Goal: Check status: Check status

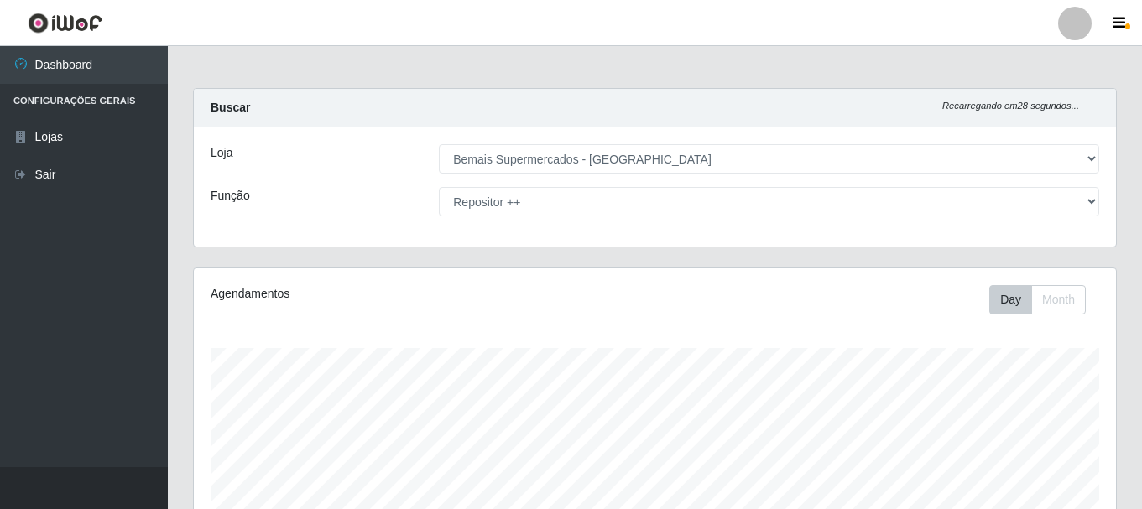
select select "249"
click at [1015, 209] on select "[Selecione...] ASG ASG + ASG ++ Auxiliar de Depósito Auxiliar de Depósito + Aux…" at bounding box center [769, 201] width 660 height 29
click at [439, 187] on select "[Selecione...] ASG ASG + ASG ++ Auxiliar de Depósito Auxiliar de Depósito + Aux…" at bounding box center [769, 201] width 660 height 29
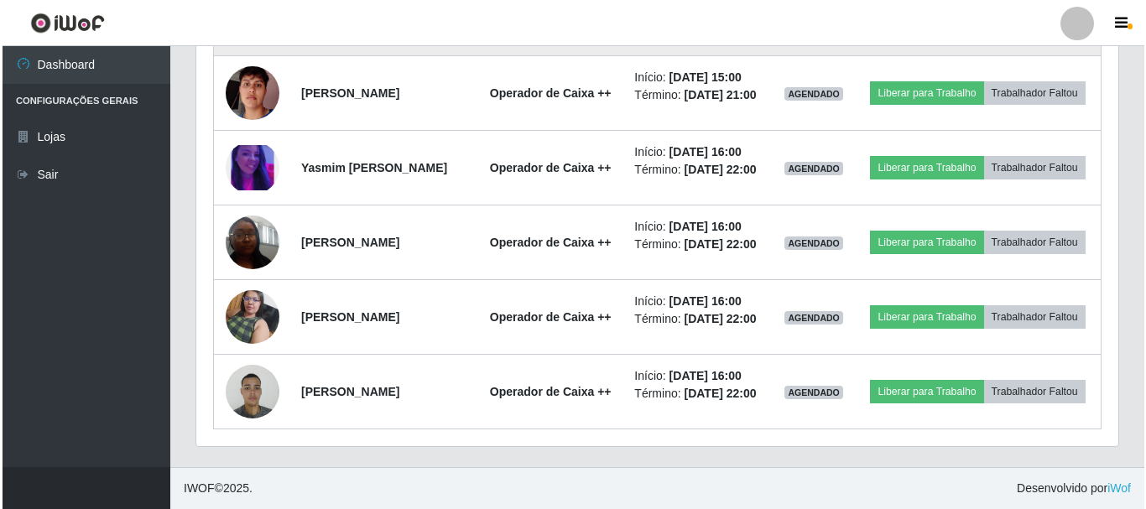
scroll to position [1648, 0]
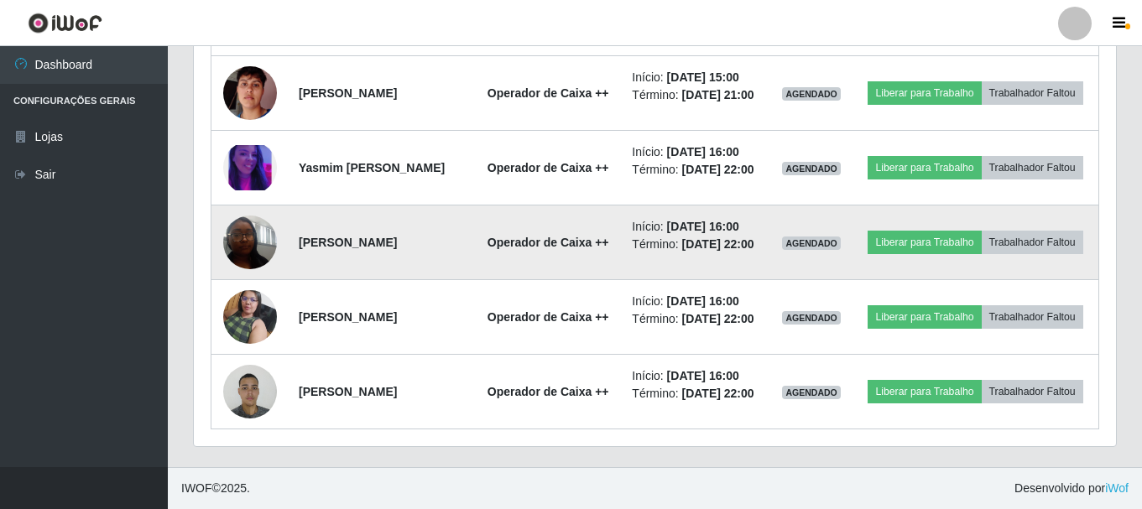
click at [245, 257] on img at bounding box center [250, 241] width 54 height 71
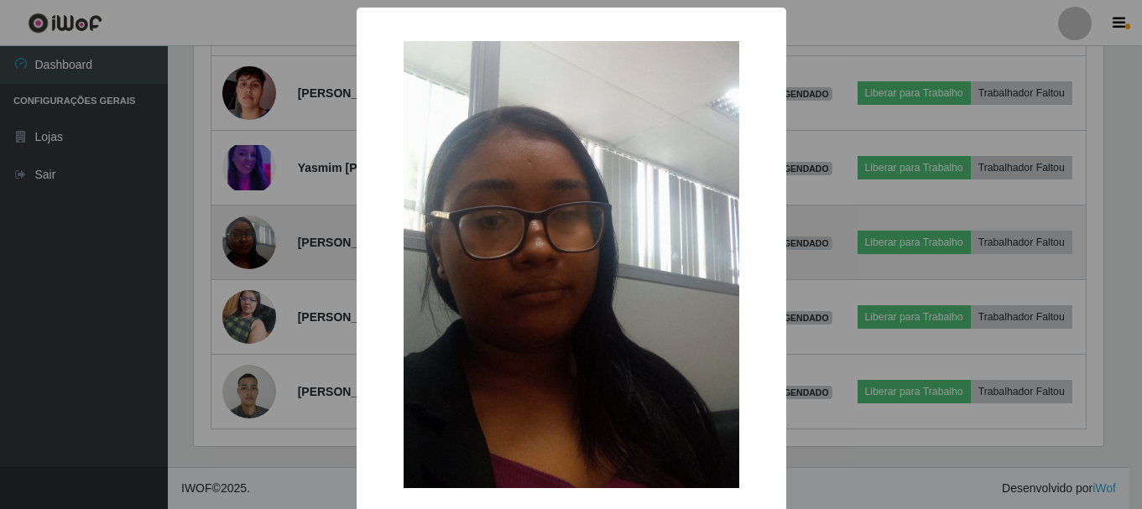
scroll to position [348, 913]
click at [245, 257] on div "× OK Cancel" at bounding box center [573, 254] width 1146 height 509
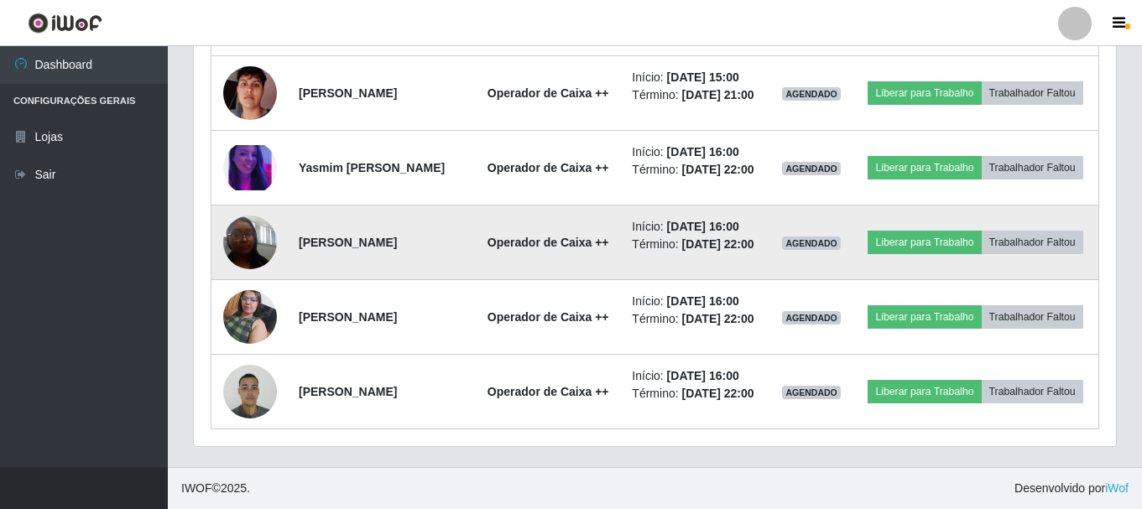
scroll to position [348, 922]
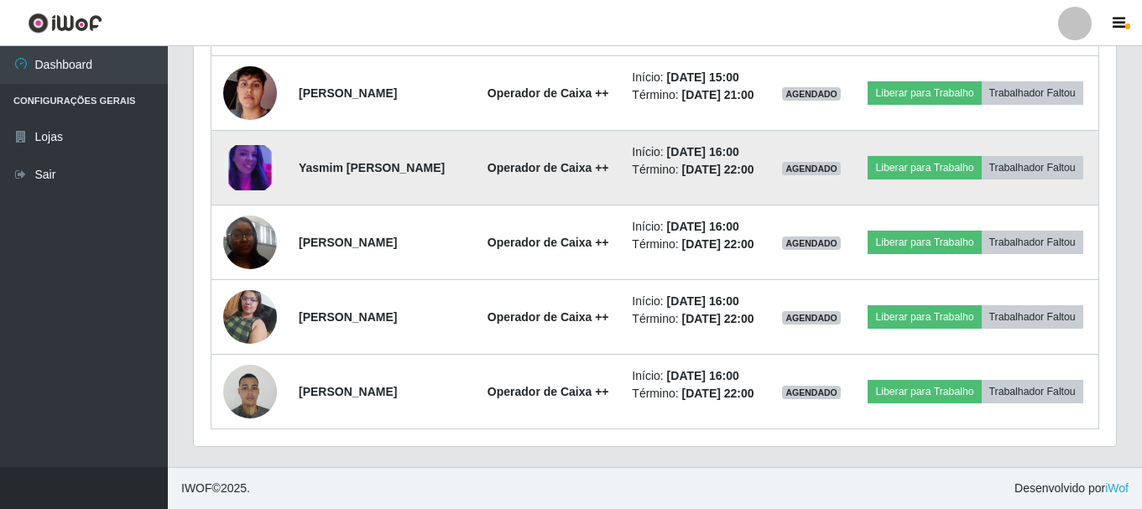
click at [244, 182] on img at bounding box center [250, 168] width 54 height 46
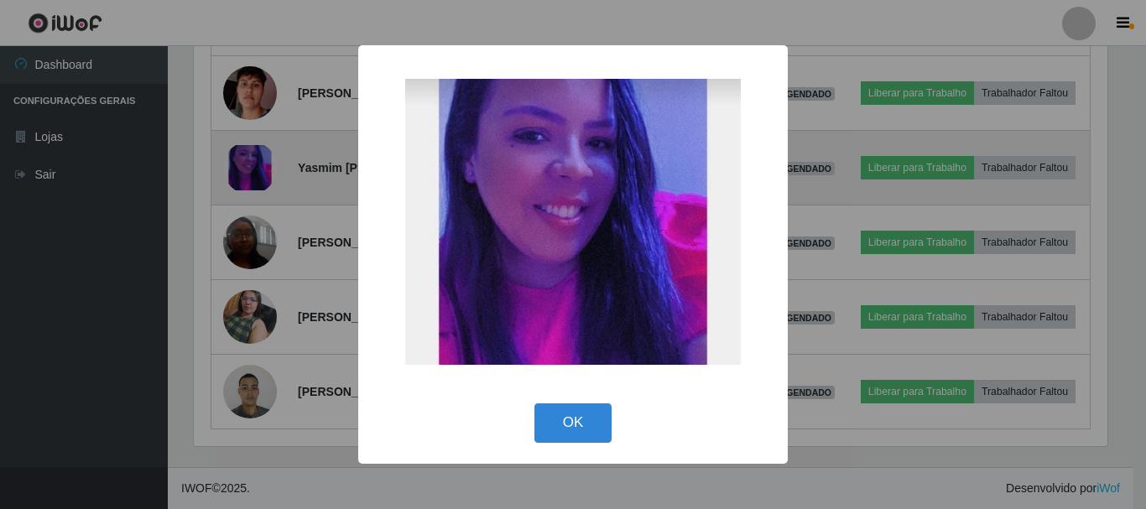
click at [244, 182] on div "× OK Cancel" at bounding box center [573, 254] width 1146 height 509
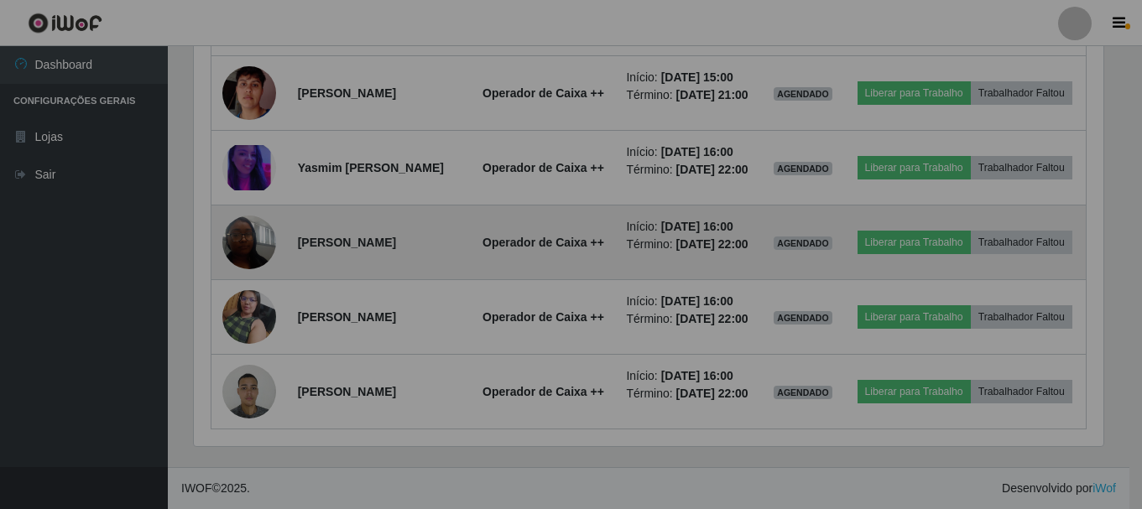
scroll to position [348, 922]
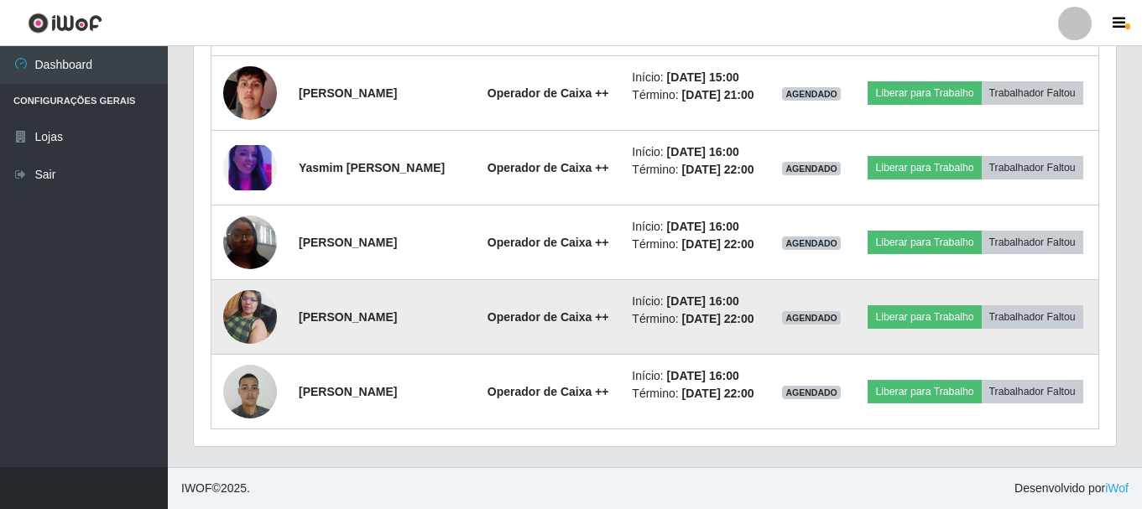
click at [260, 352] on img at bounding box center [250, 316] width 54 height 71
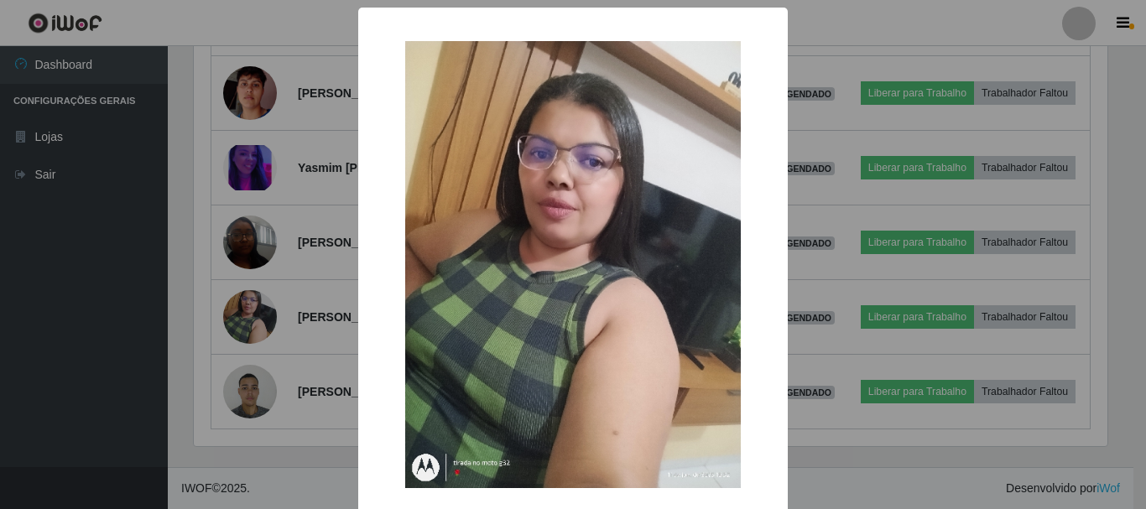
click at [258, 355] on div "× OK Cancel" at bounding box center [573, 254] width 1146 height 509
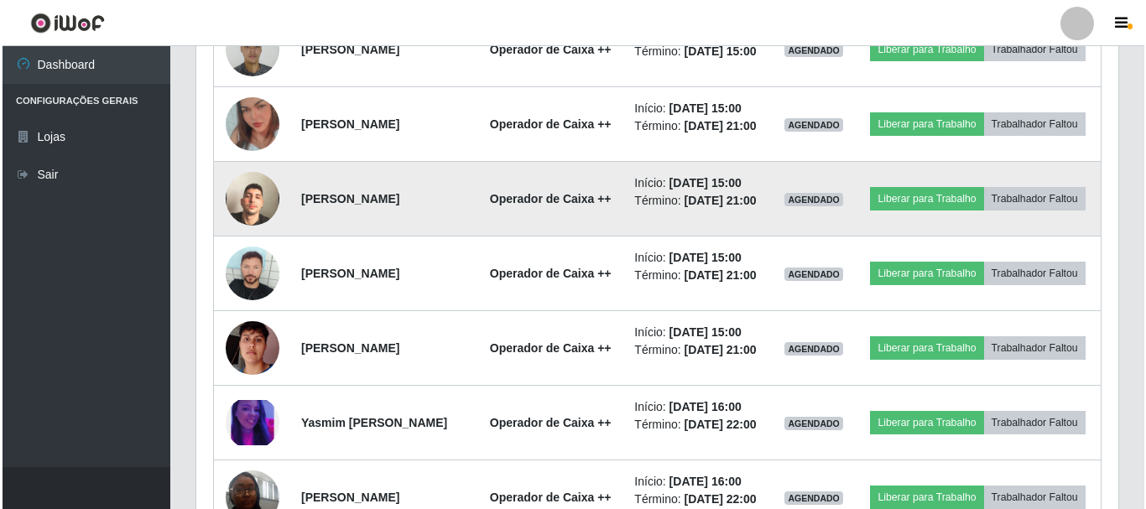
scroll to position [1229, 0]
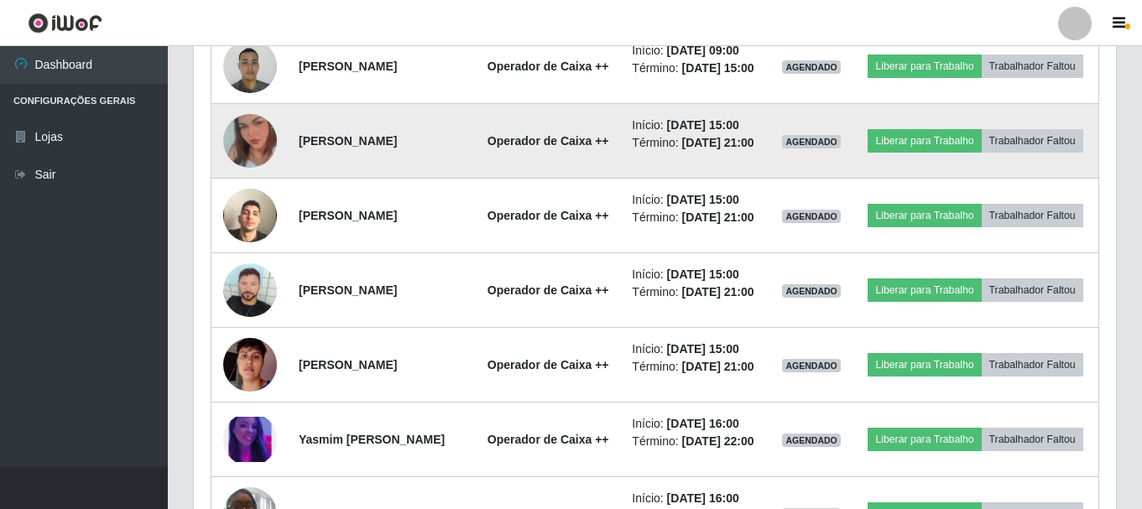
click at [245, 189] on img at bounding box center [250, 141] width 54 height 96
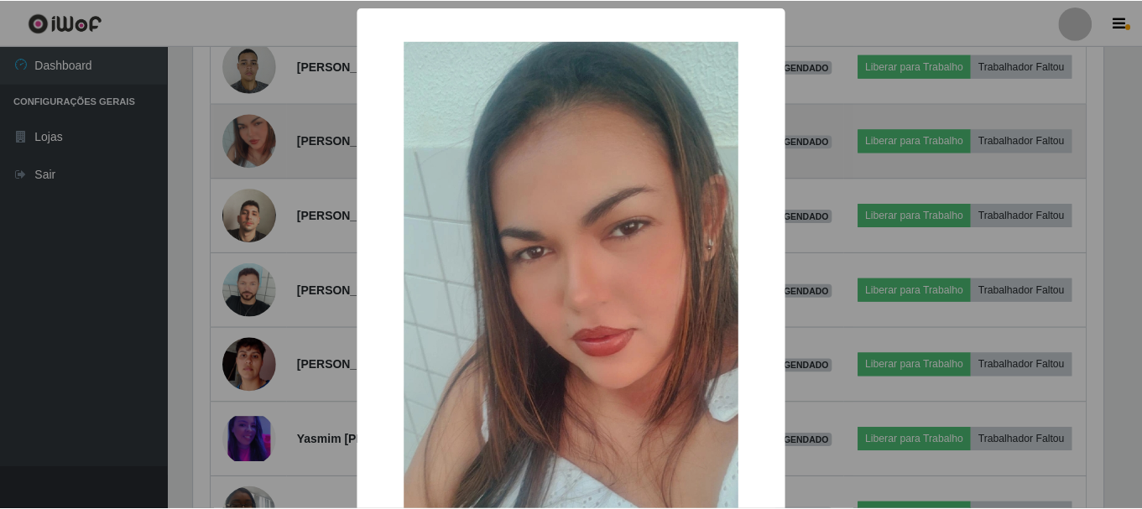
scroll to position [348, 913]
click at [245, 257] on div "× OK Cancel" at bounding box center [573, 254] width 1146 height 509
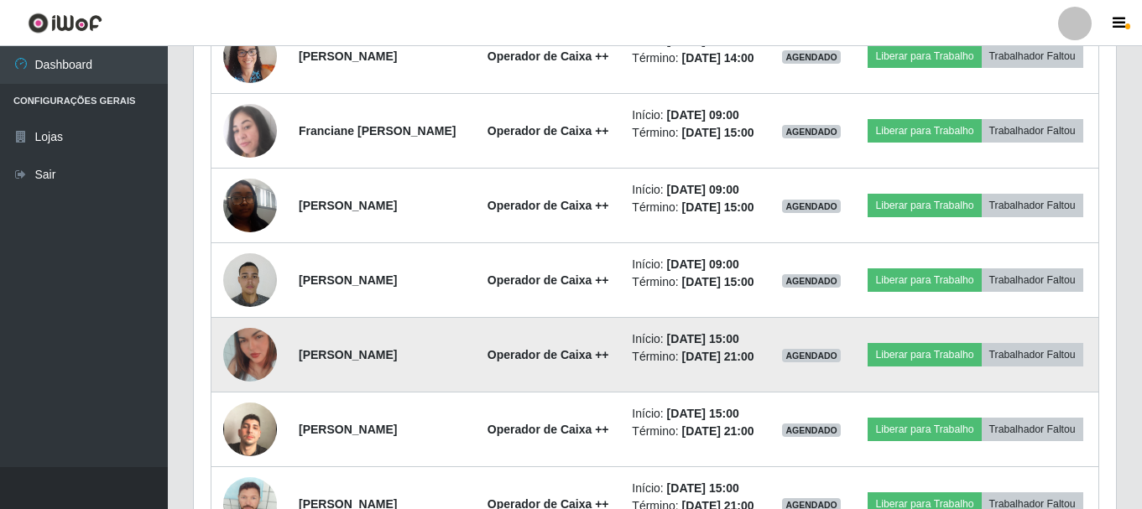
scroll to position [977, 0]
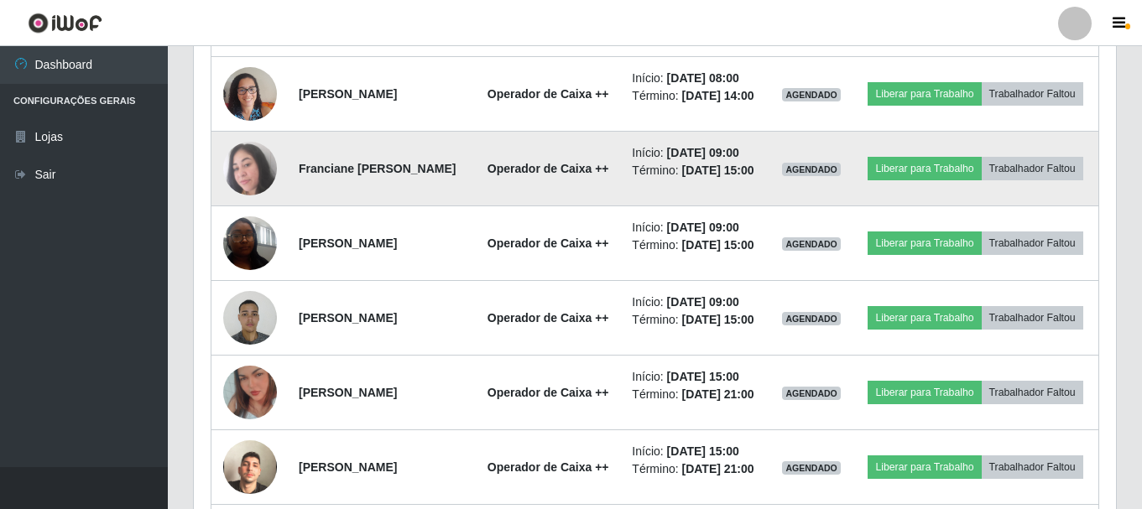
click at [244, 195] on img at bounding box center [250, 169] width 54 height 54
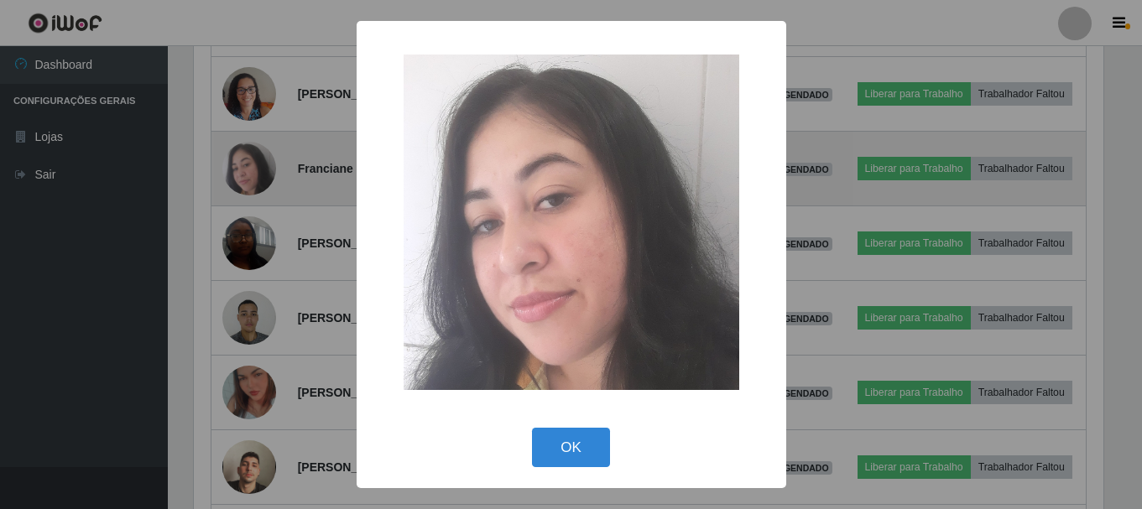
scroll to position [348, 913]
click at [244, 241] on div "× OK Cancel" at bounding box center [573, 254] width 1146 height 509
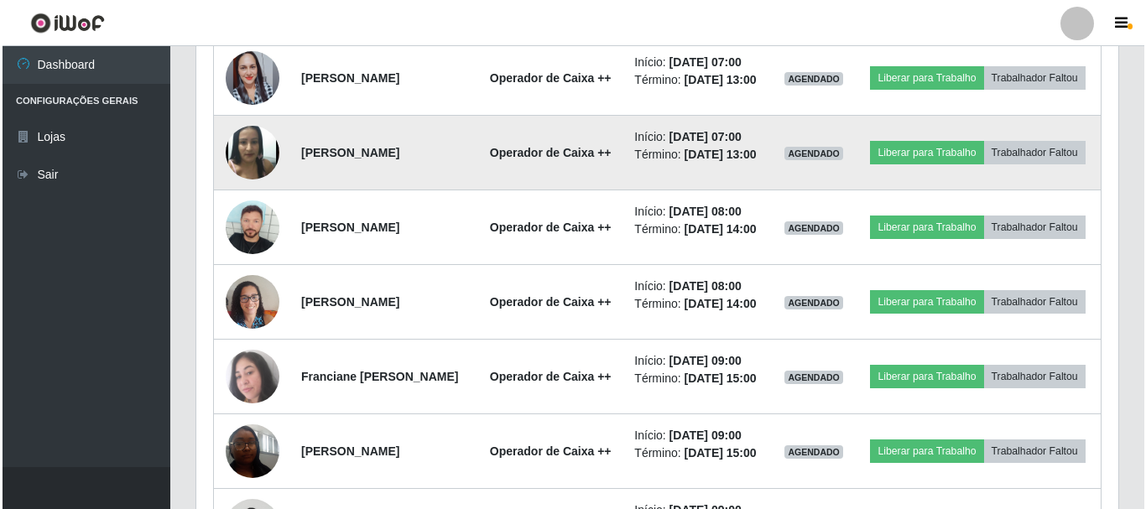
scroll to position [726, 0]
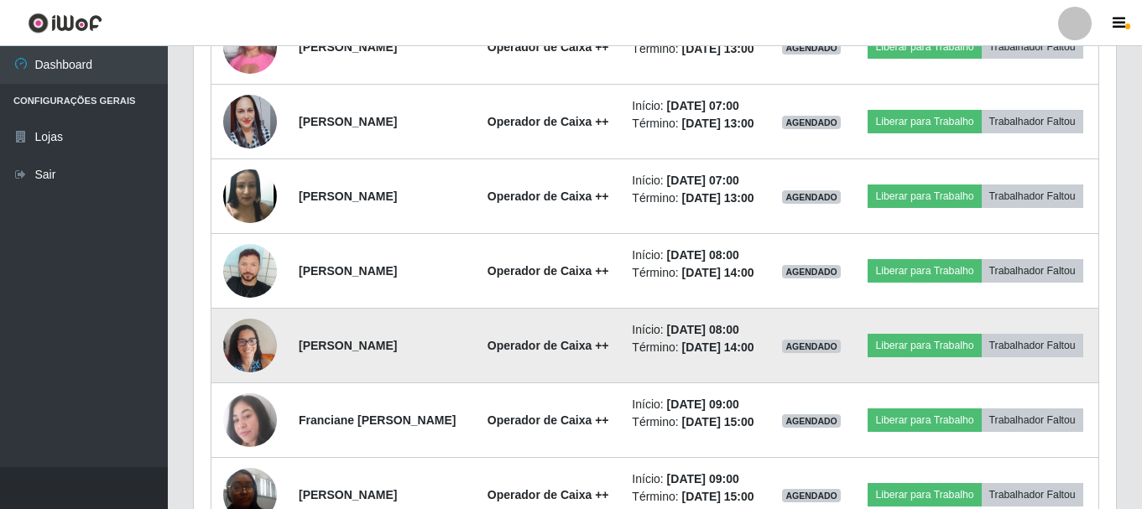
click at [255, 381] on img at bounding box center [250, 344] width 54 height 71
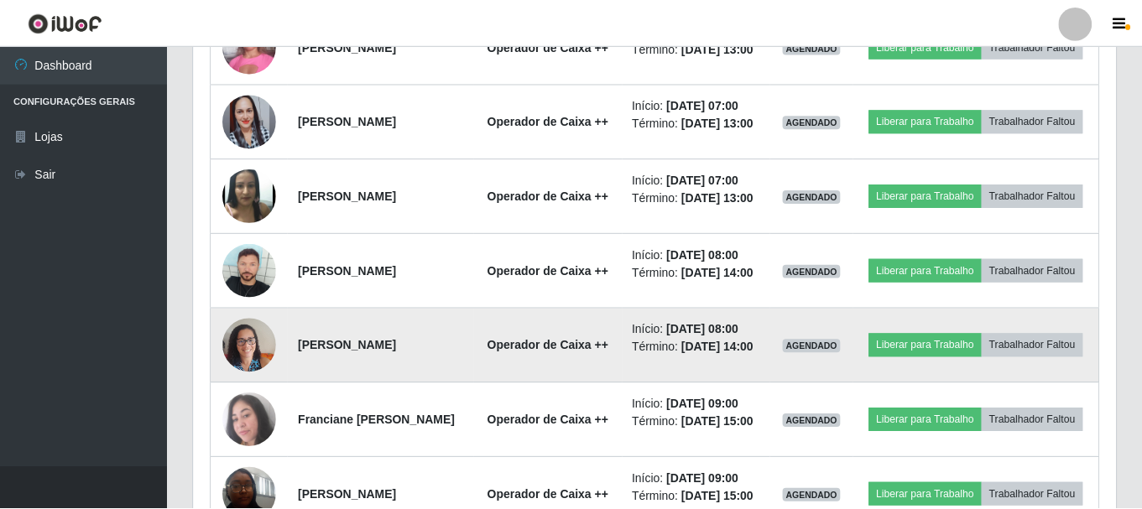
scroll to position [348, 913]
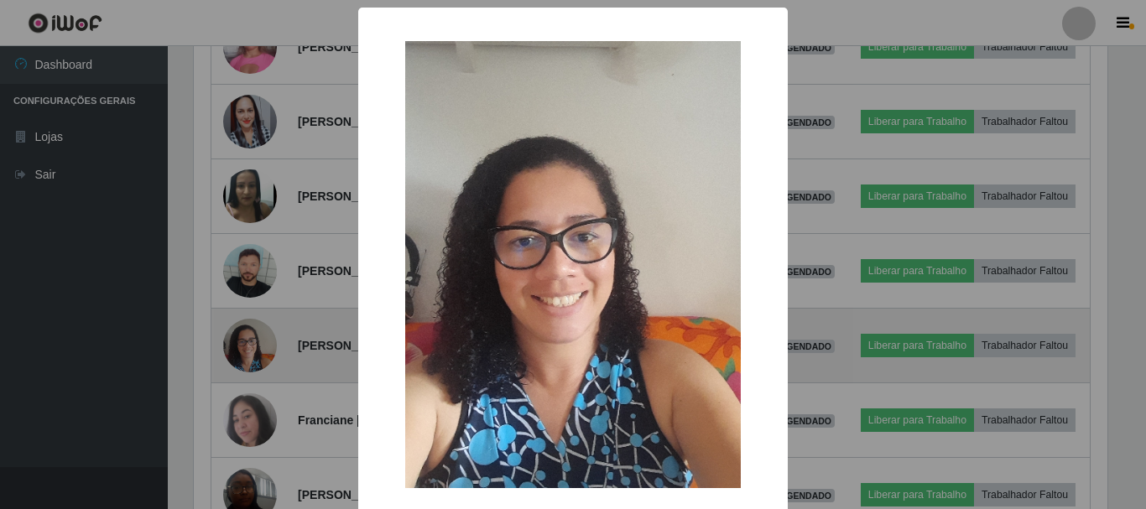
click at [255, 391] on div "× OK Cancel" at bounding box center [573, 254] width 1146 height 509
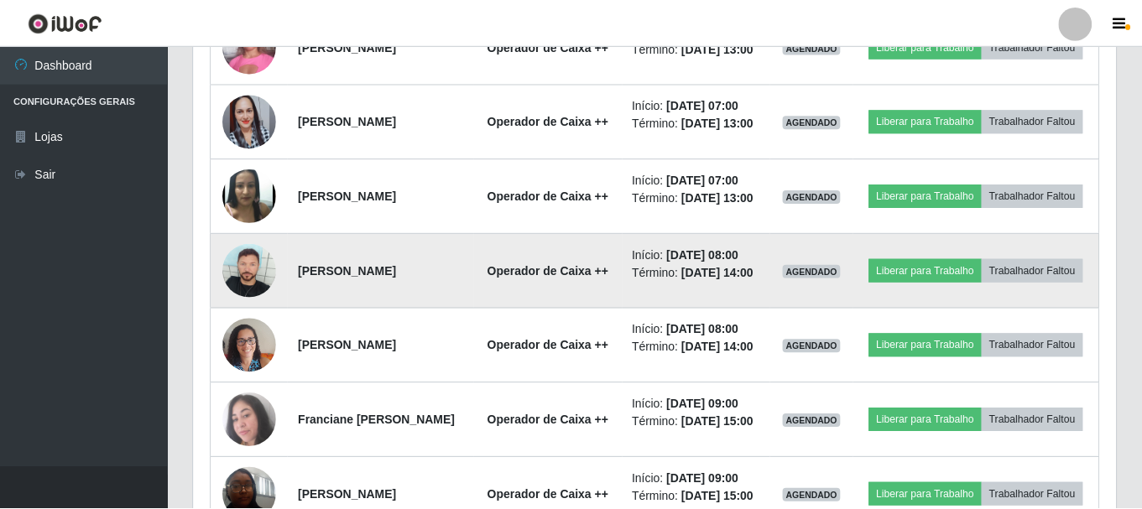
scroll to position [0, 0]
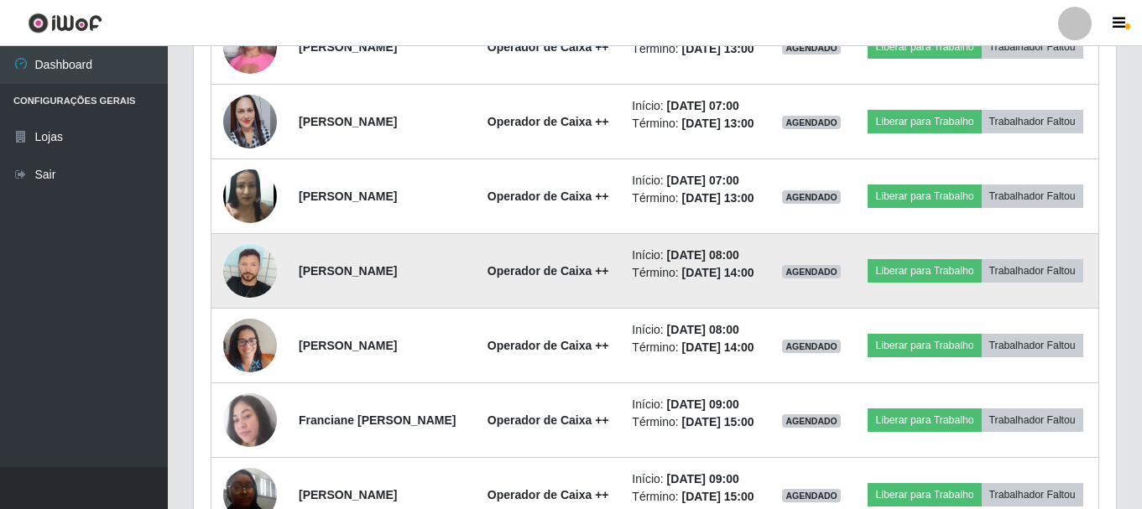
click at [244, 298] on img at bounding box center [250, 271] width 54 height 54
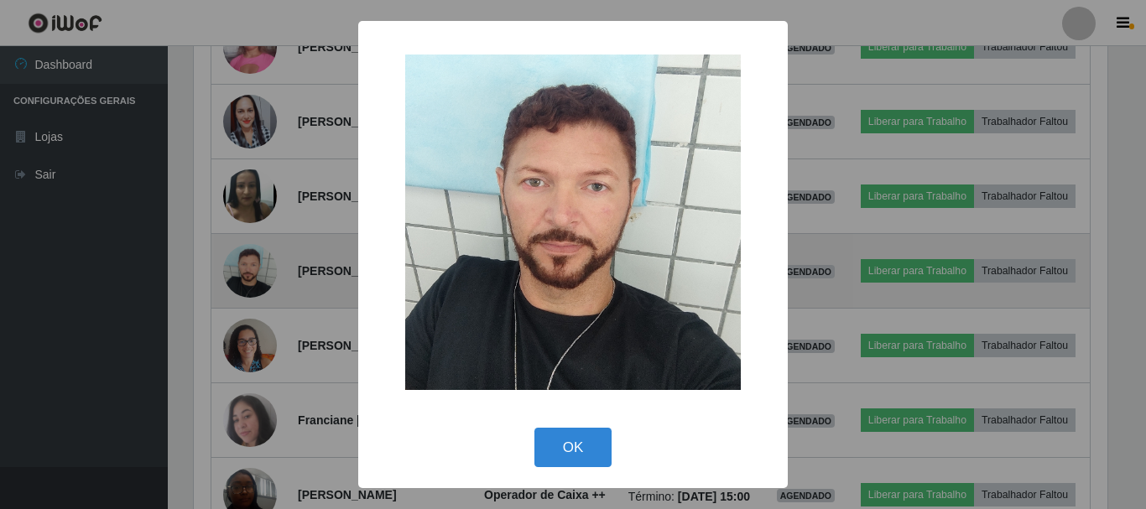
click at [244, 321] on div "× OK Cancel" at bounding box center [573, 254] width 1146 height 509
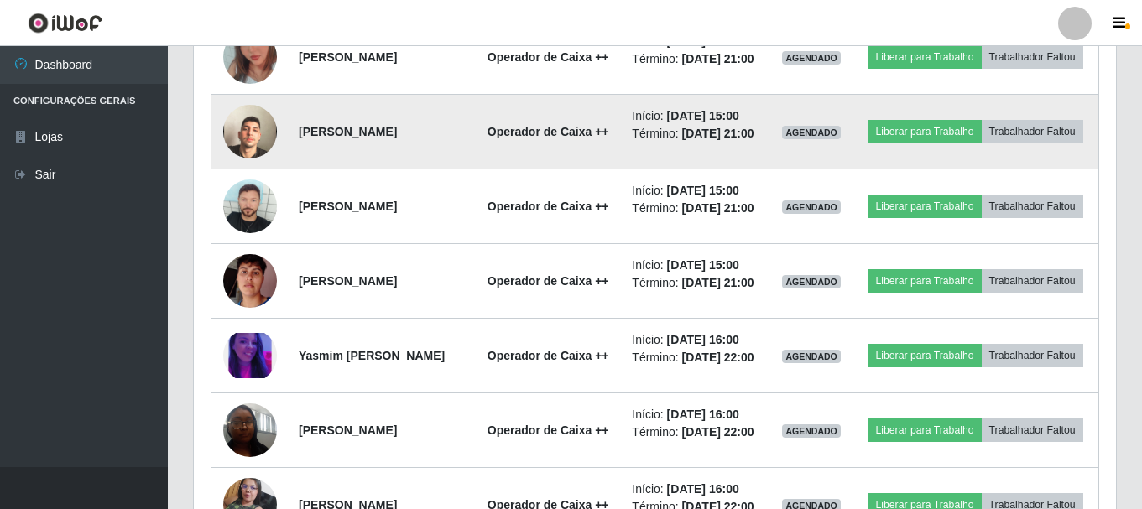
click at [258, 179] on img at bounding box center [250, 132] width 54 height 96
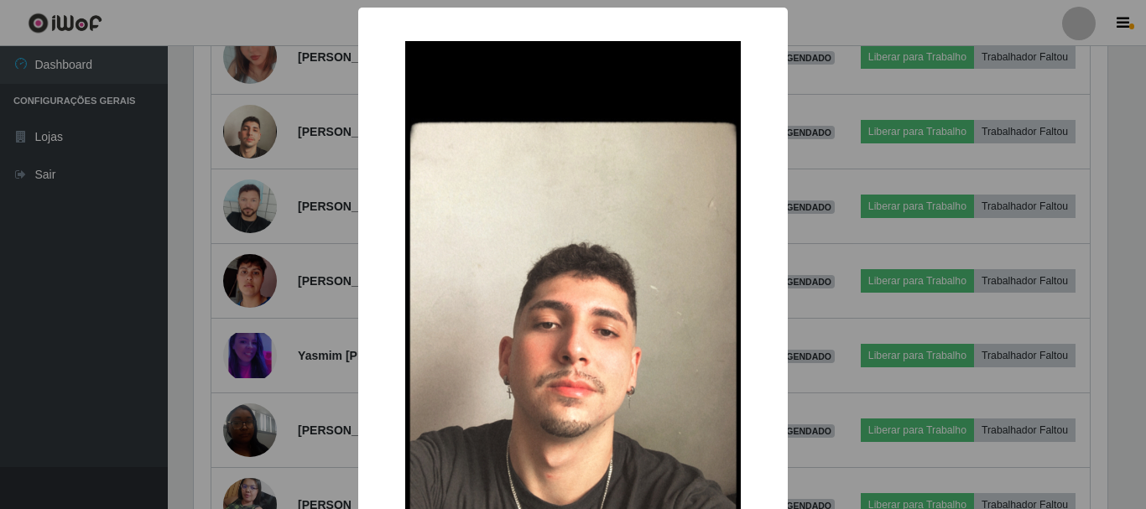
click at [258, 261] on div "× OK Cancel" at bounding box center [573, 254] width 1146 height 509
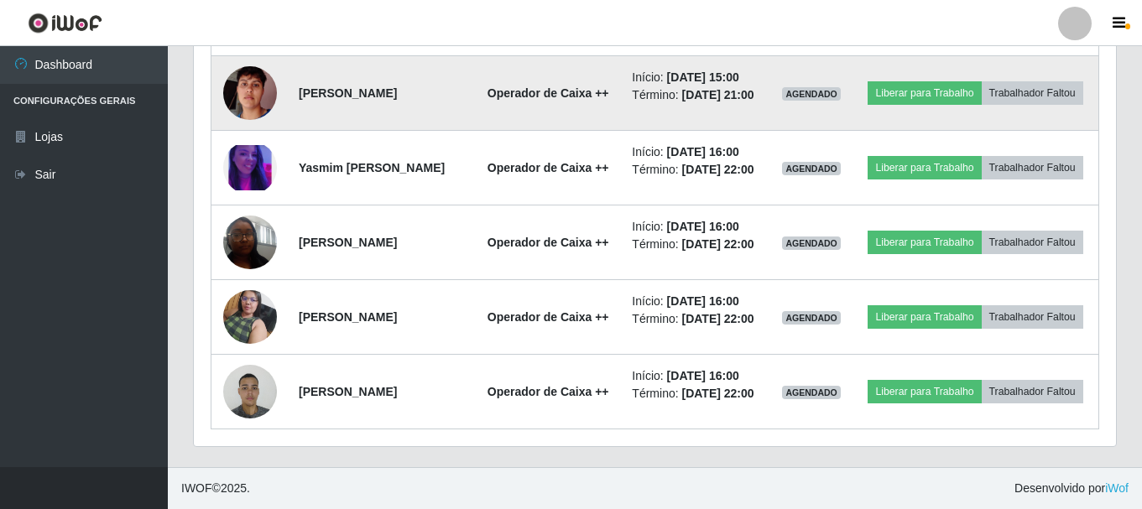
click at [262, 85] on img at bounding box center [250, 93] width 54 height 96
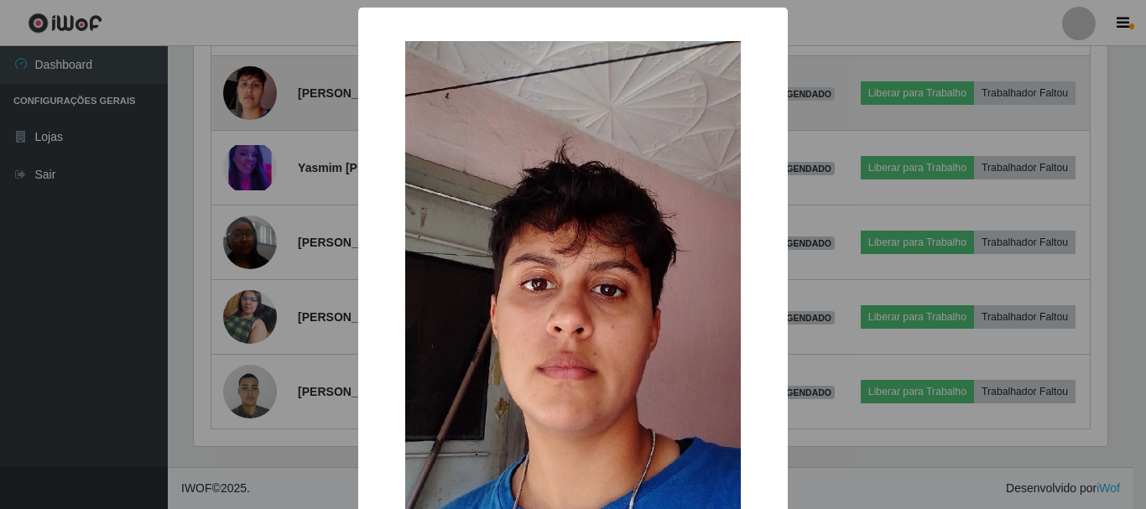
click at [262, 85] on div "× OK Cancel" at bounding box center [573, 254] width 1146 height 509
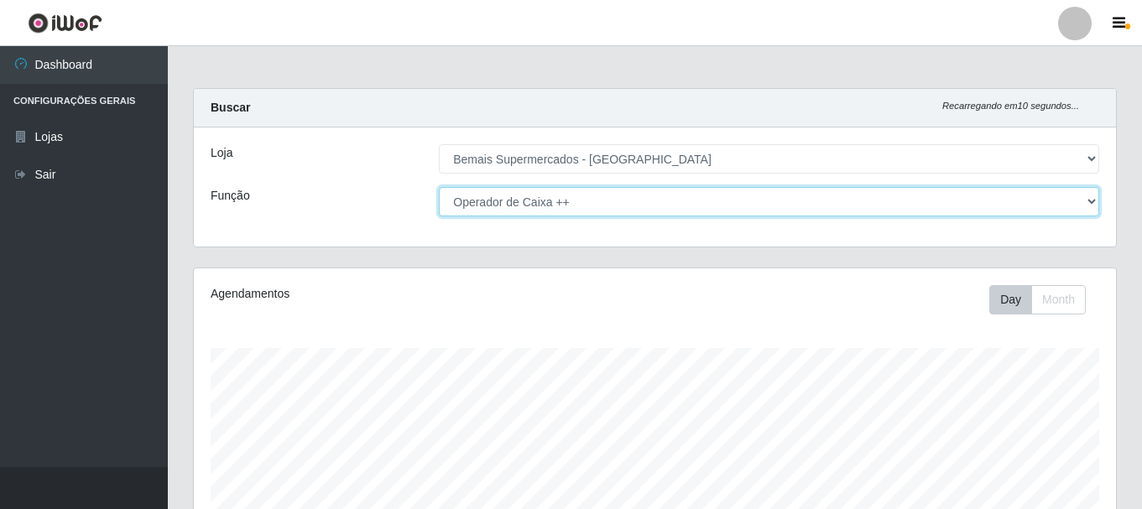
click at [578, 208] on select "[Selecione...] ASG ASG + ASG ++ Auxiliar de Depósito Auxiliar de Depósito + Aux…" at bounding box center [769, 201] width 660 height 29
click at [439, 187] on select "[Selecione...] ASG ASG + ASG ++ Auxiliar de Depósito Auxiliar de Depósito + Aux…" at bounding box center [769, 201] width 660 height 29
click at [562, 195] on select "[Selecione...] ASG ASG + ASG ++ Auxiliar de Depósito Auxiliar de Depósito + Aux…" at bounding box center [769, 201] width 660 height 29
select select "82"
click at [439, 187] on select "[Selecione...] ASG ASG + ASG ++ Auxiliar de Depósito Auxiliar de Depósito + Aux…" at bounding box center [769, 201] width 660 height 29
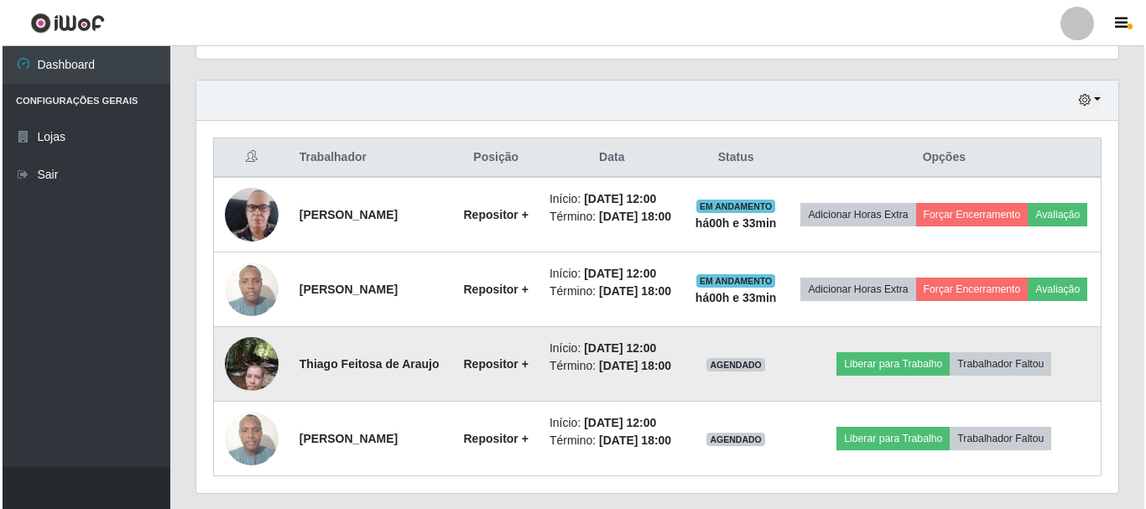
scroll to position [587, 0]
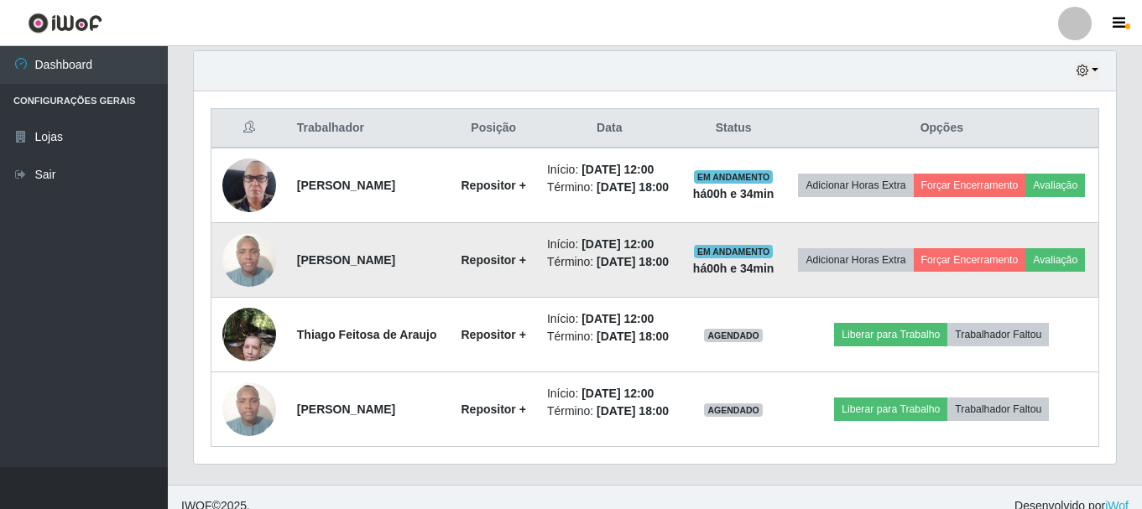
click at [260, 287] on img at bounding box center [249, 259] width 54 height 71
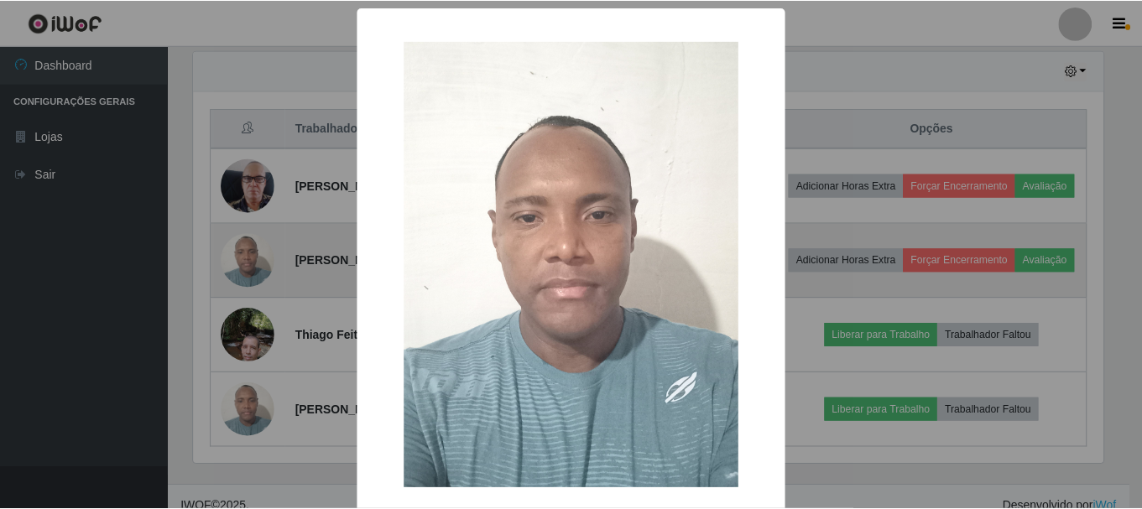
scroll to position [348, 913]
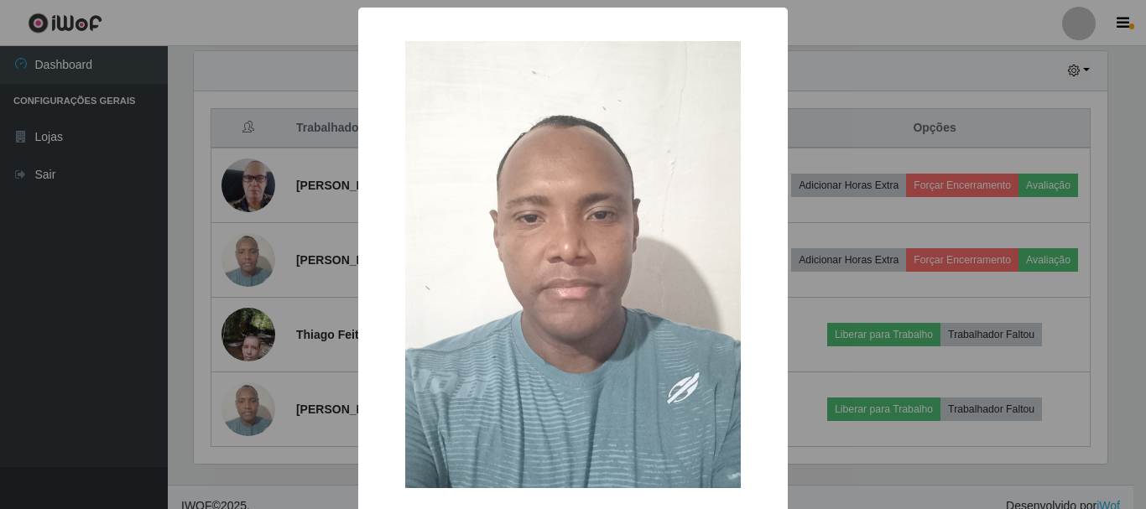
click at [261, 284] on div "× OK Cancel" at bounding box center [573, 254] width 1146 height 509
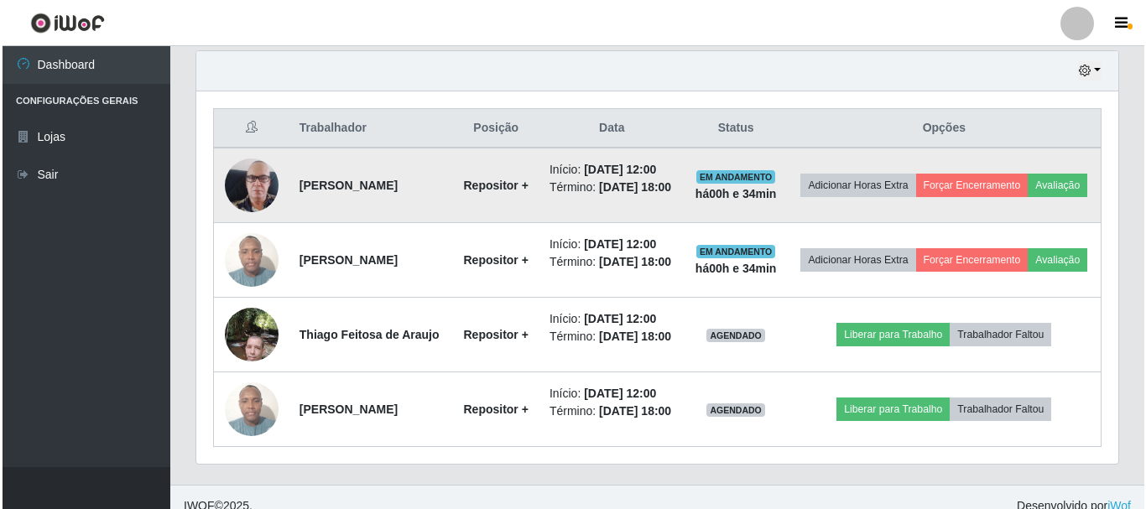
scroll to position [348, 922]
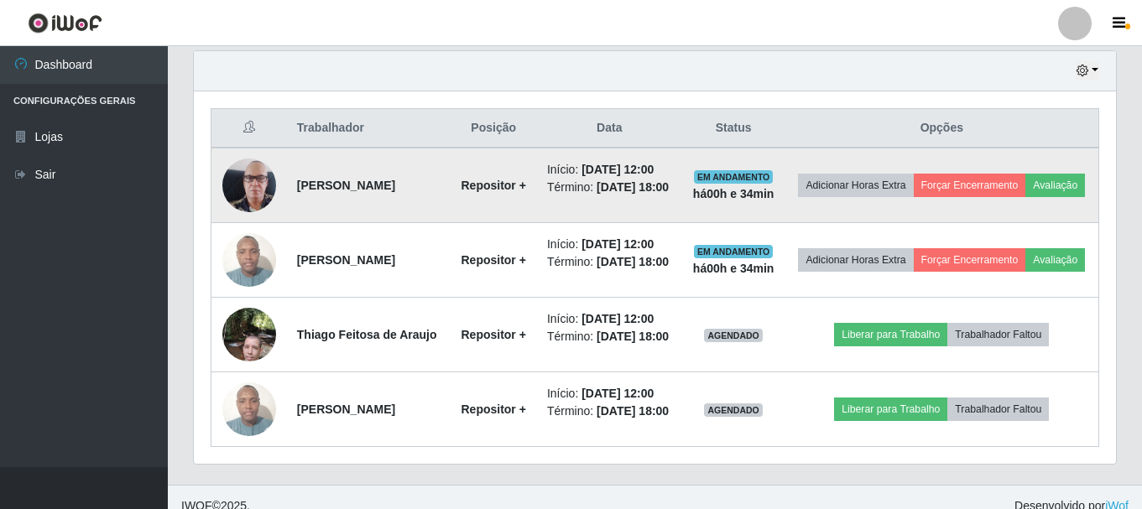
click at [255, 190] on img at bounding box center [249, 186] width 54 height 96
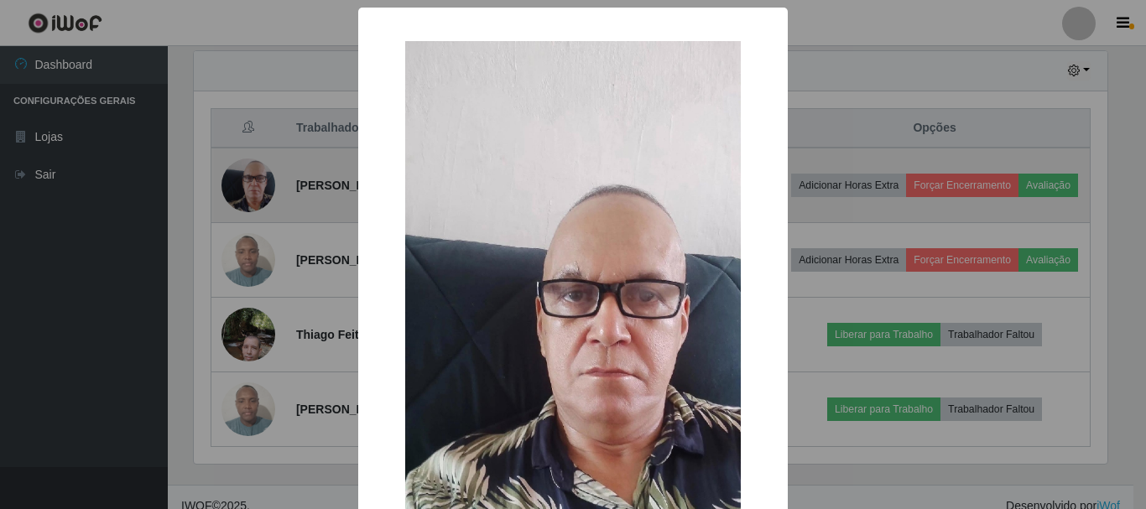
click at [255, 190] on div "× OK Cancel" at bounding box center [573, 254] width 1146 height 509
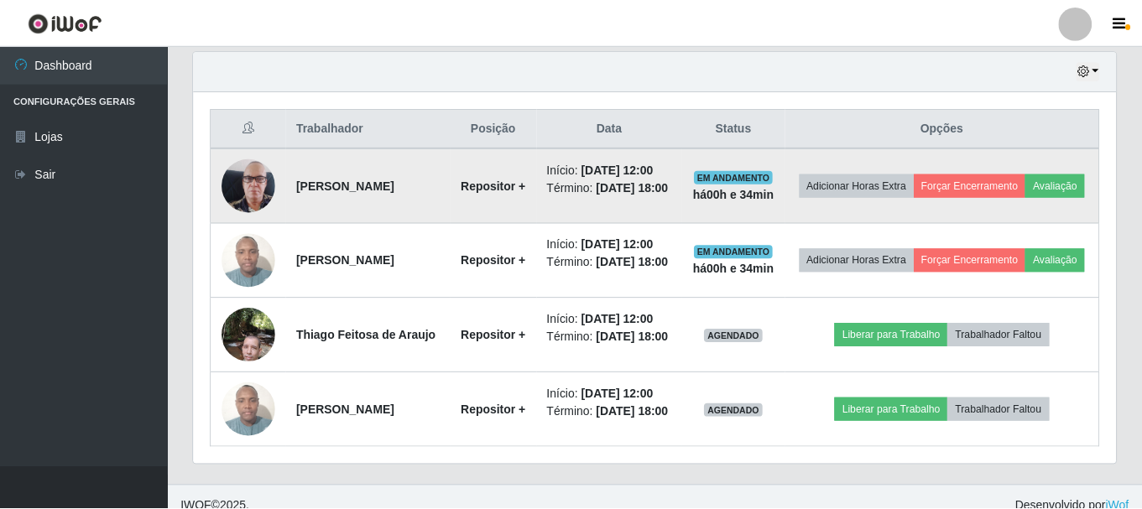
scroll to position [348, 922]
